Goal: Information Seeking & Learning: Learn about a topic

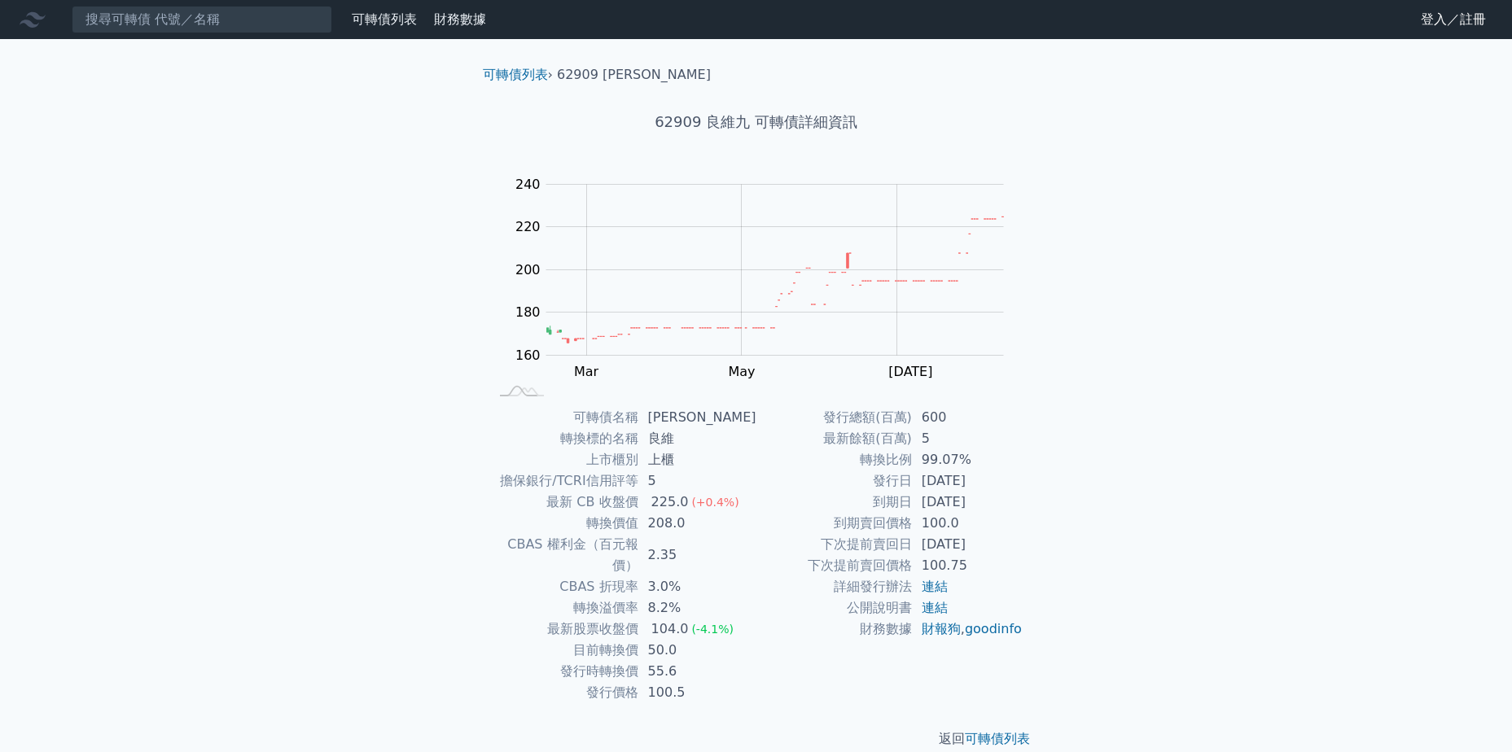
drag, startPoint x: 927, startPoint y: 480, endPoint x: 1019, endPoint y: 476, distance: 92.1
click at [1019, 476] on td "[DATE]" at bounding box center [968, 481] width 112 height 21
drag, startPoint x: 1019, startPoint y: 476, endPoint x: 1036, endPoint y: 493, distance: 24.2
click at [1036, 493] on div "可轉債名稱 良維九 轉換標的名稱 良維 上市櫃別 上櫃 擔保銀行/TCRI信用評等 5 最新 CB 收盤價 225.0 (+0.4%) 轉換價值 208.0 …" at bounding box center [756, 555] width 573 height 296
click at [239, 25] on input at bounding box center [202, 20] width 261 height 28
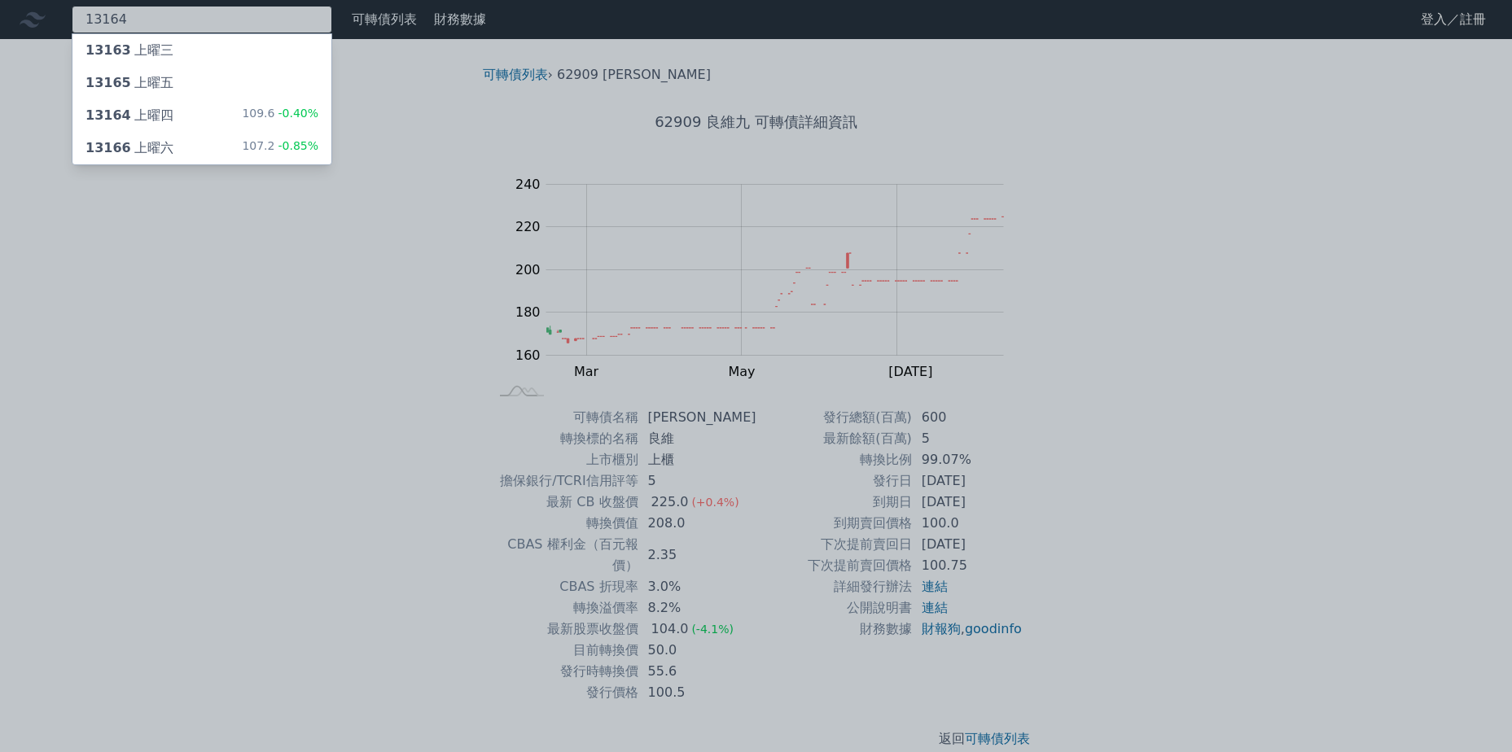
type input "13164"
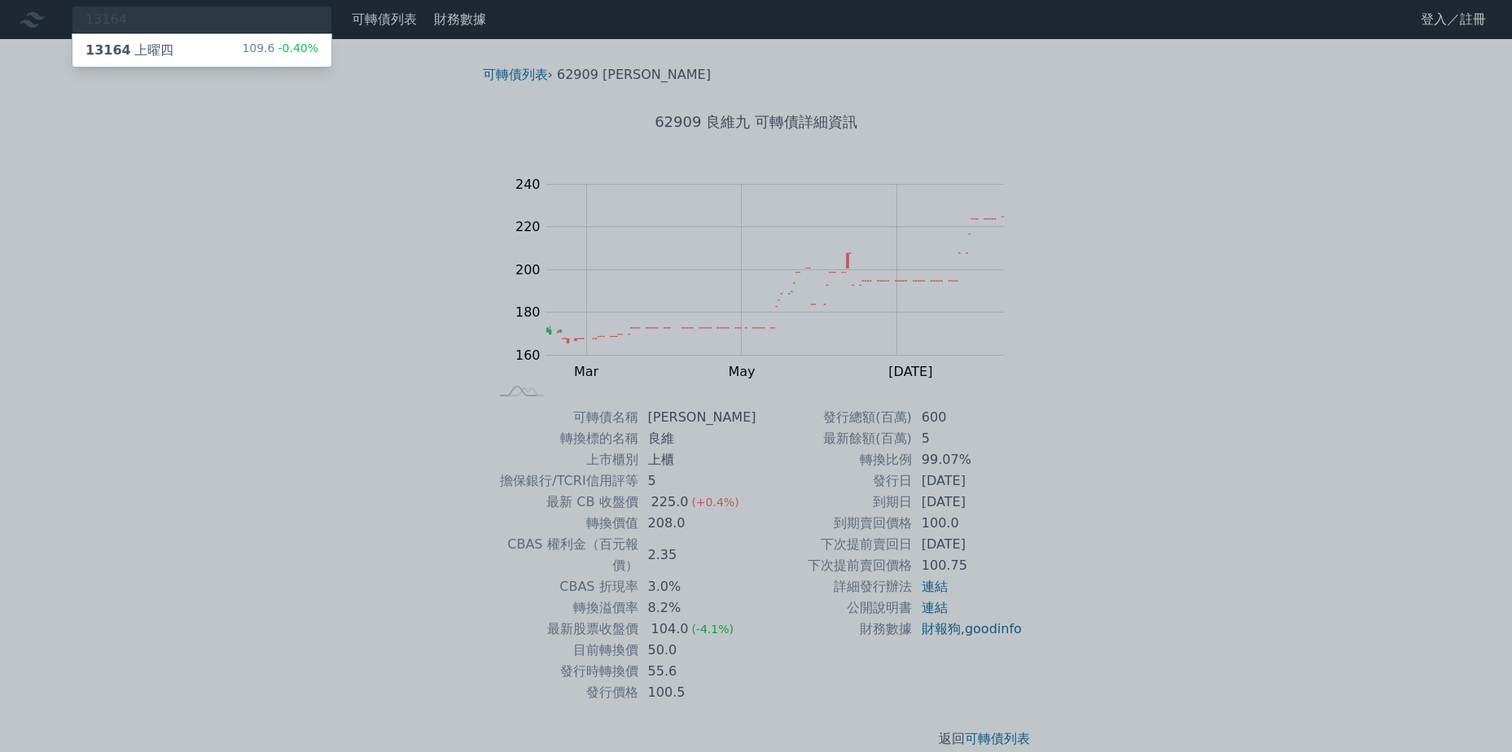
click at [191, 50] on div "13164 上曜四 109.6 -0.40%" at bounding box center [201, 50] width 259 height 33
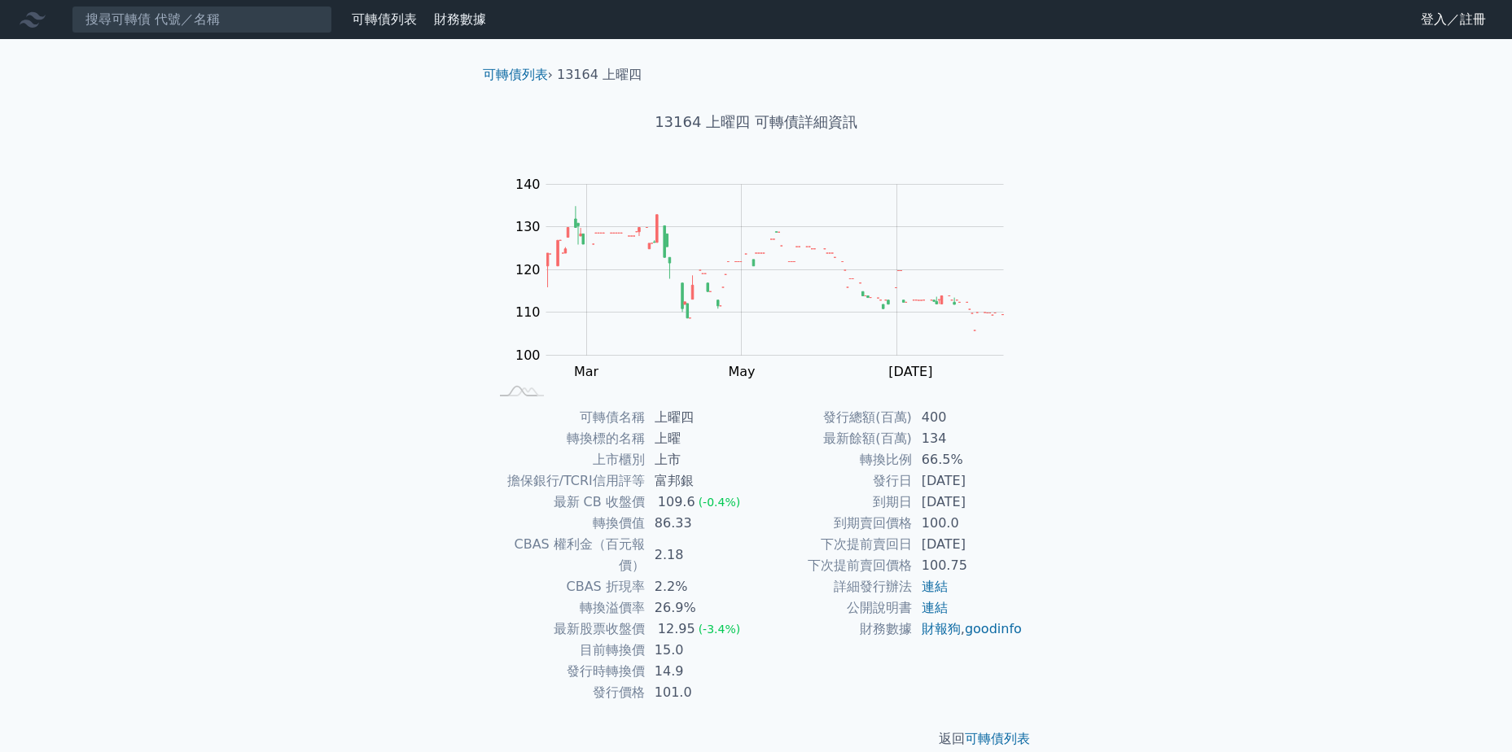
click at [1019, 506] on td "[DATE]" at bounding box center [968, 502] width 112 height 21
drag, startPoint x: 1019, startPoint y: 506, endPoint x: 1193, endPoint y: 488, distance: 174.4
click at [1183, 488] on div "可轉債列表 財務數據 可轉債列表 財務數據 登入／註冊 登入／註冊 可轉債列表 › 13164 上曜四 13164 上曜四 可轉債詳細資訊 Zoom Out …" at bounding box center [756, 387] width 1512 height 775
click at [224, 23] on input at bounding box center [202, 20] width 261 height 28
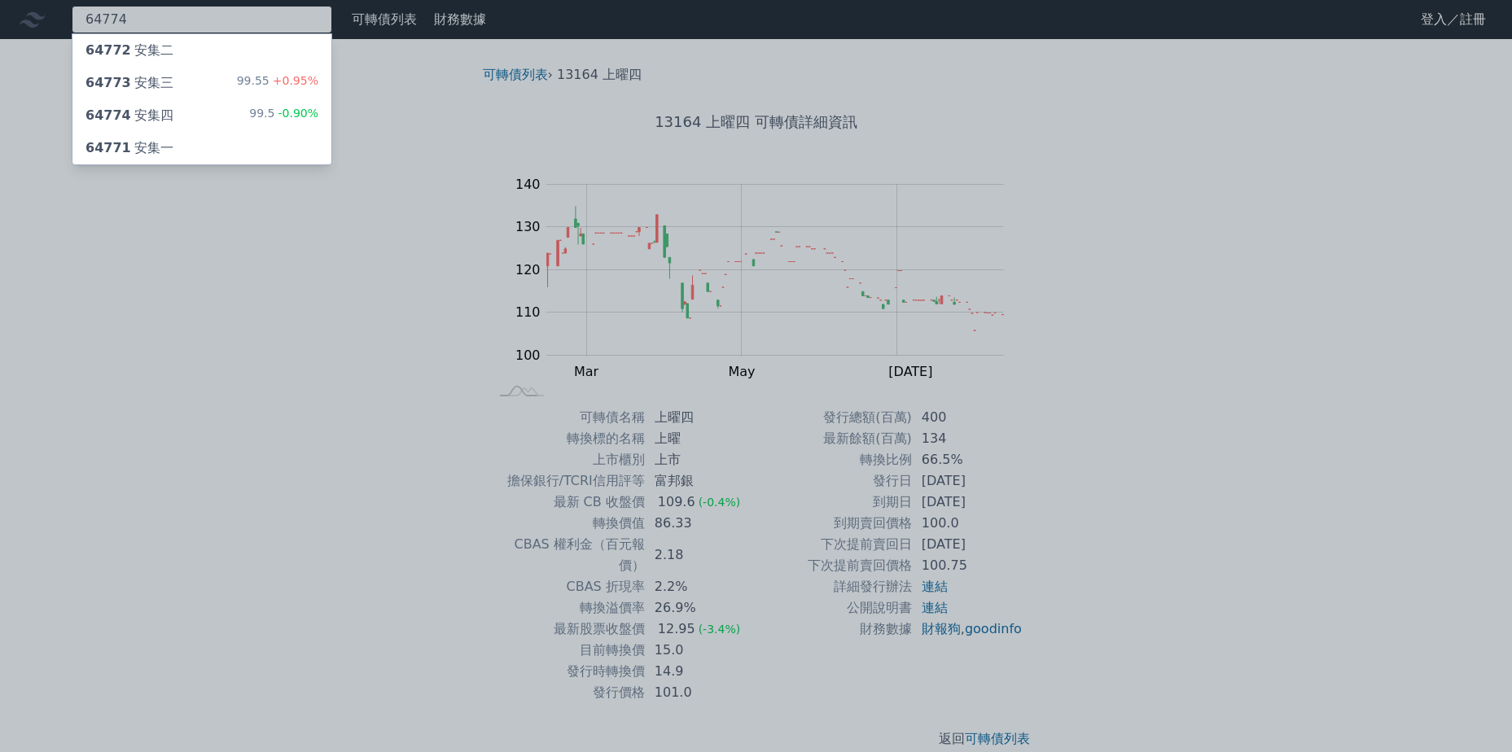
type input "64774"
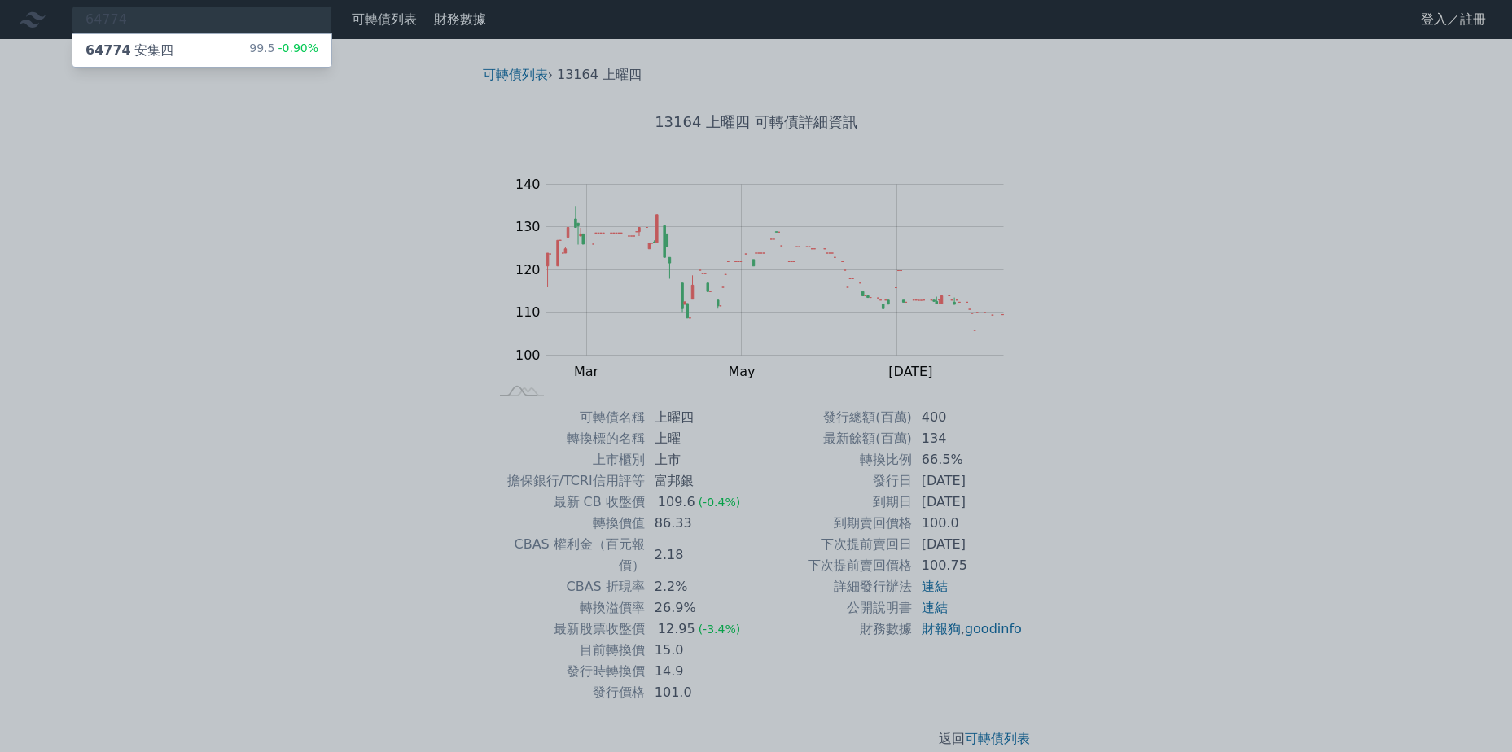
click at [230, 51] on div "64774 安集四 99.5 -0.90%" at bounding box center [201, 50] width 259 height 33
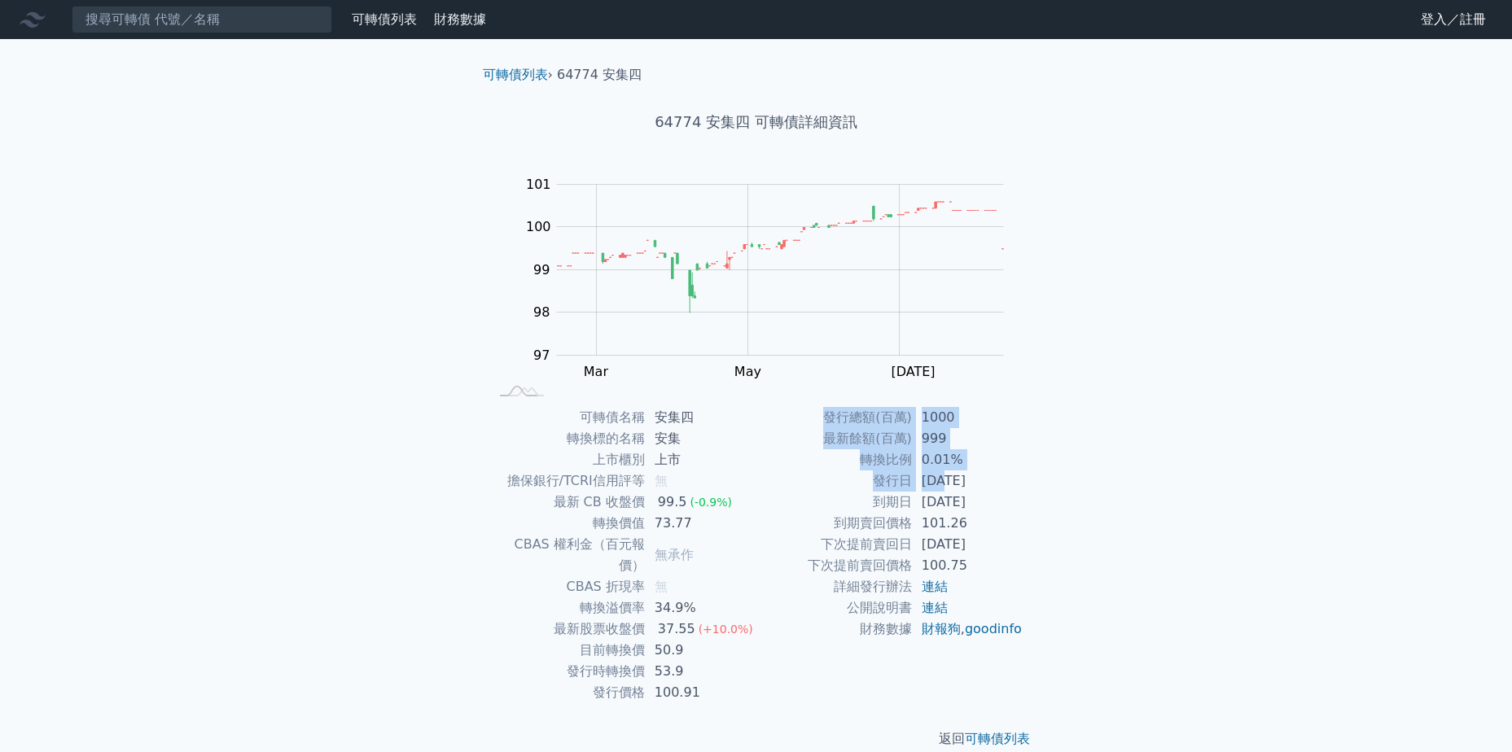
drag, startPoint x: 1018, startPoint y: 484, endPoint x: 1055, endPoint y: 482, distance: 37.5
click at [1055, 482] on div "可轉債列表 › 64774 安集四 64774 安集四 可轉債詳細資訊 Zoom Out 100.0 96.5 97 97.5 98 98.5 99 102 …" at bounding box center [756, 407] width 625 height 736
